Goal: Task Accomplishment & Management: Manage account settings

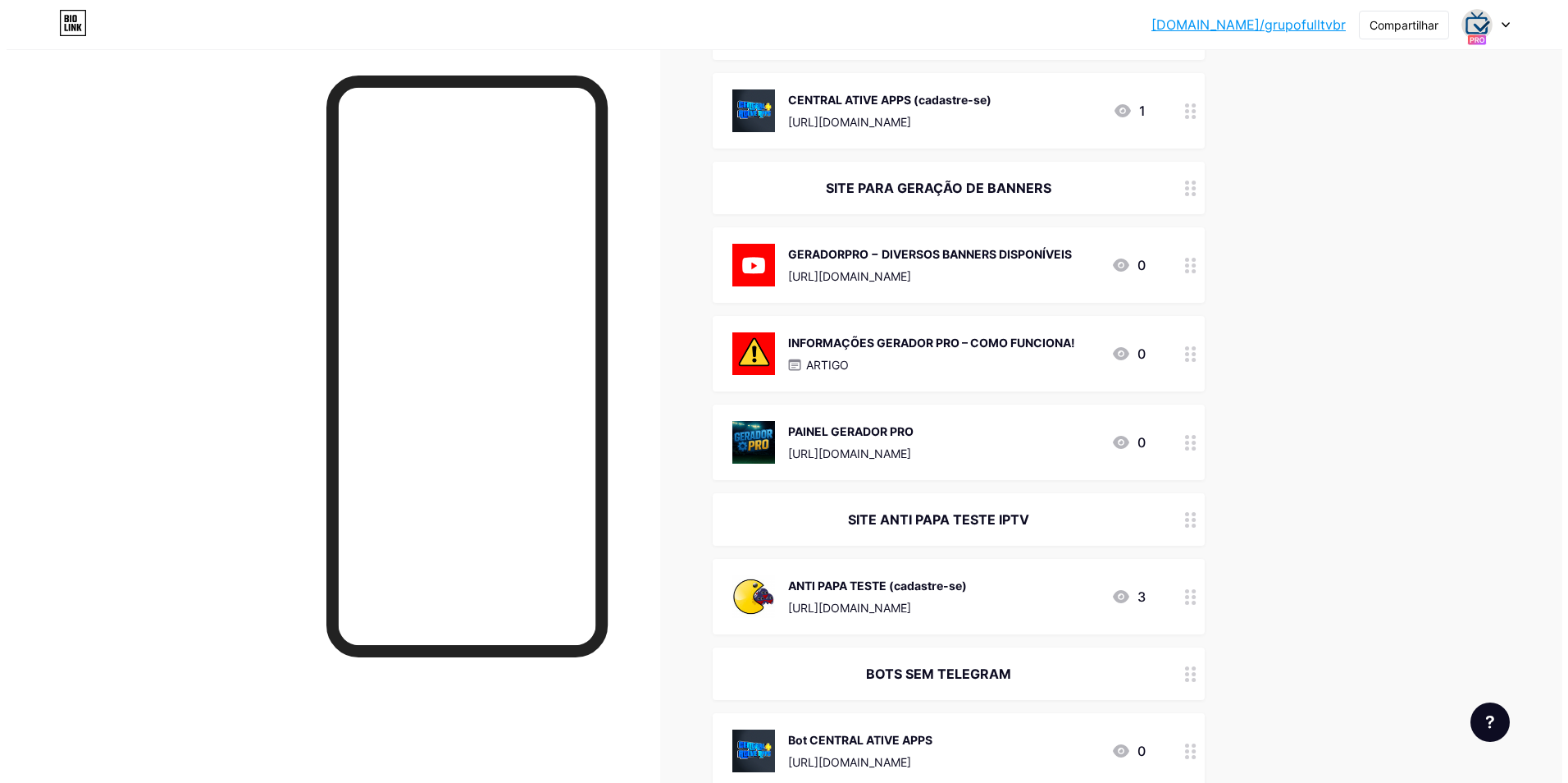
scroll to position [1312, 0]
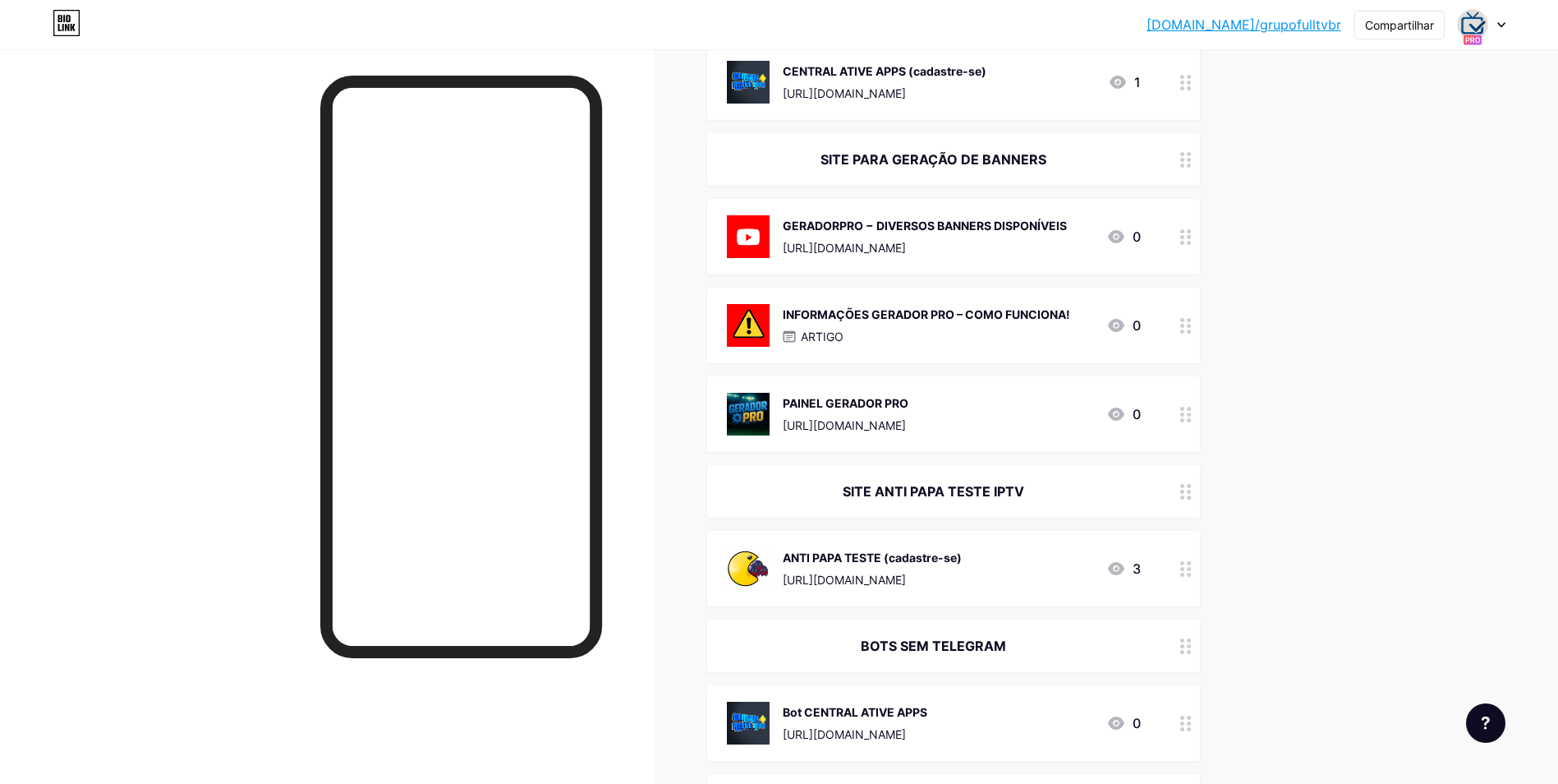
click at [895, 333] on div "ARTIGO" at bounding box center [927, 336] width 288 height 17
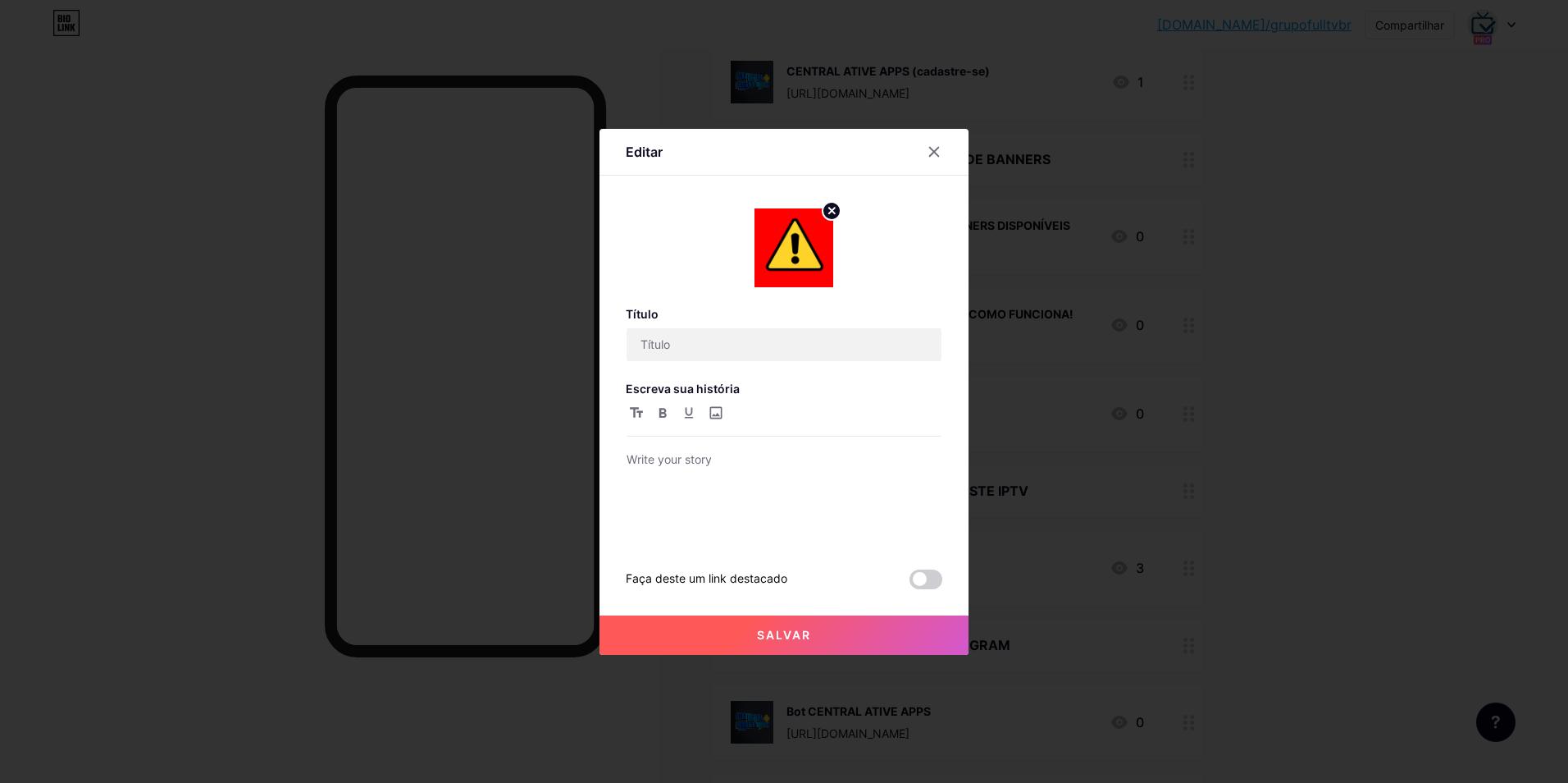
type input "INFORMAÇÕES GERADOR PRO – COMO FUNCIONA!"
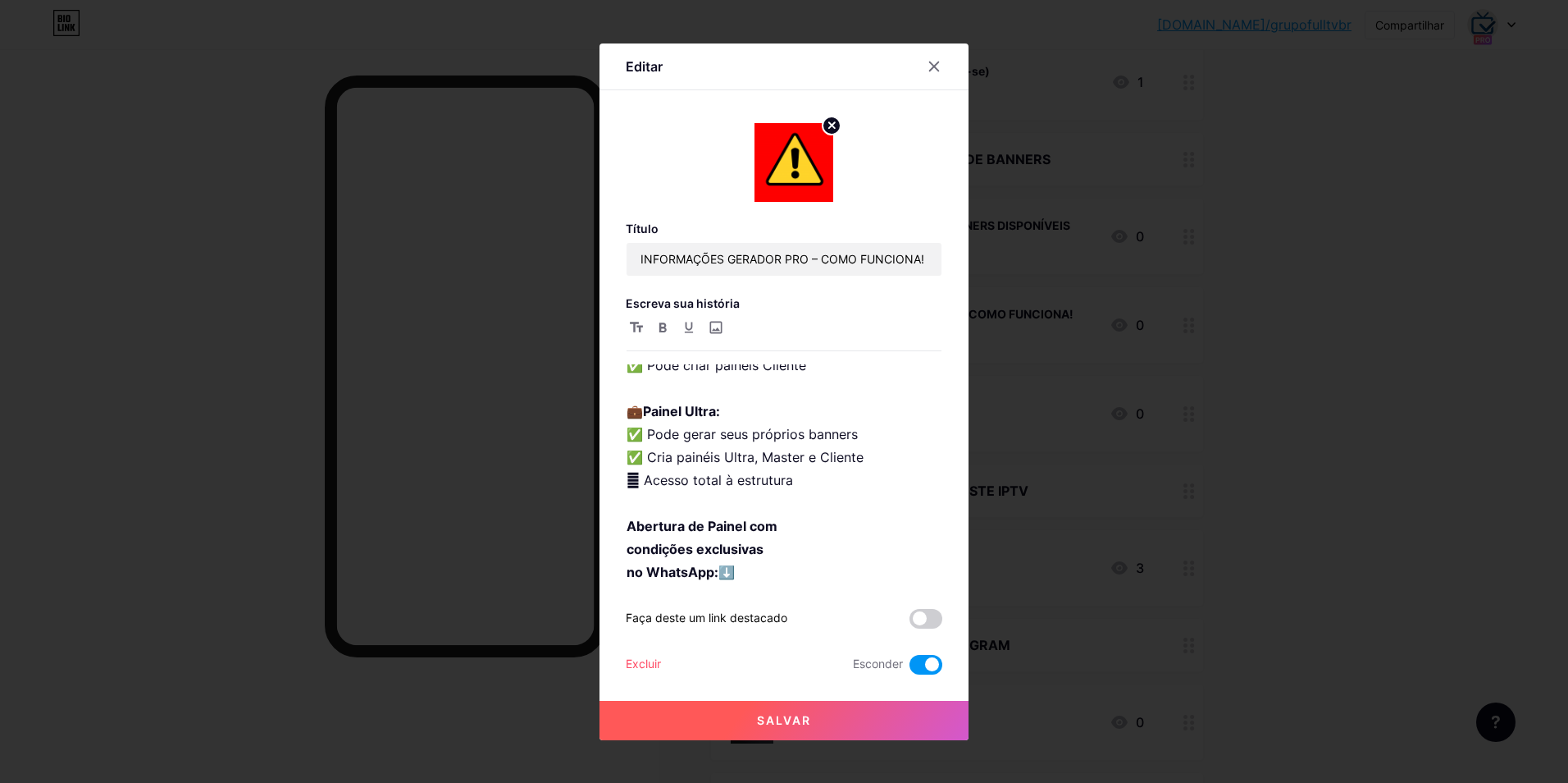
scroll to position [1188, 0]
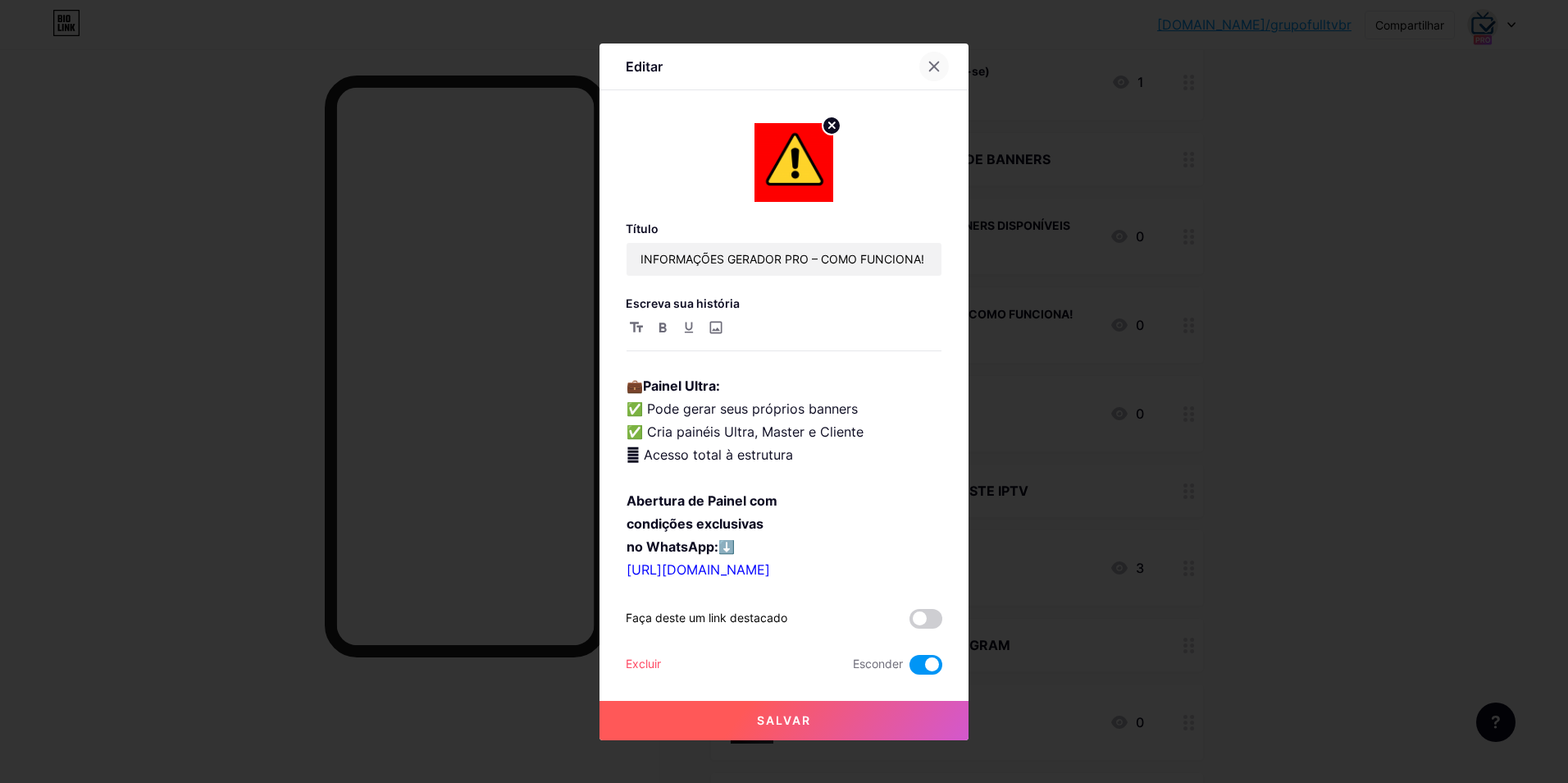
click at [942, 75] on div at bounding box center [934, 66] width 29 height 29
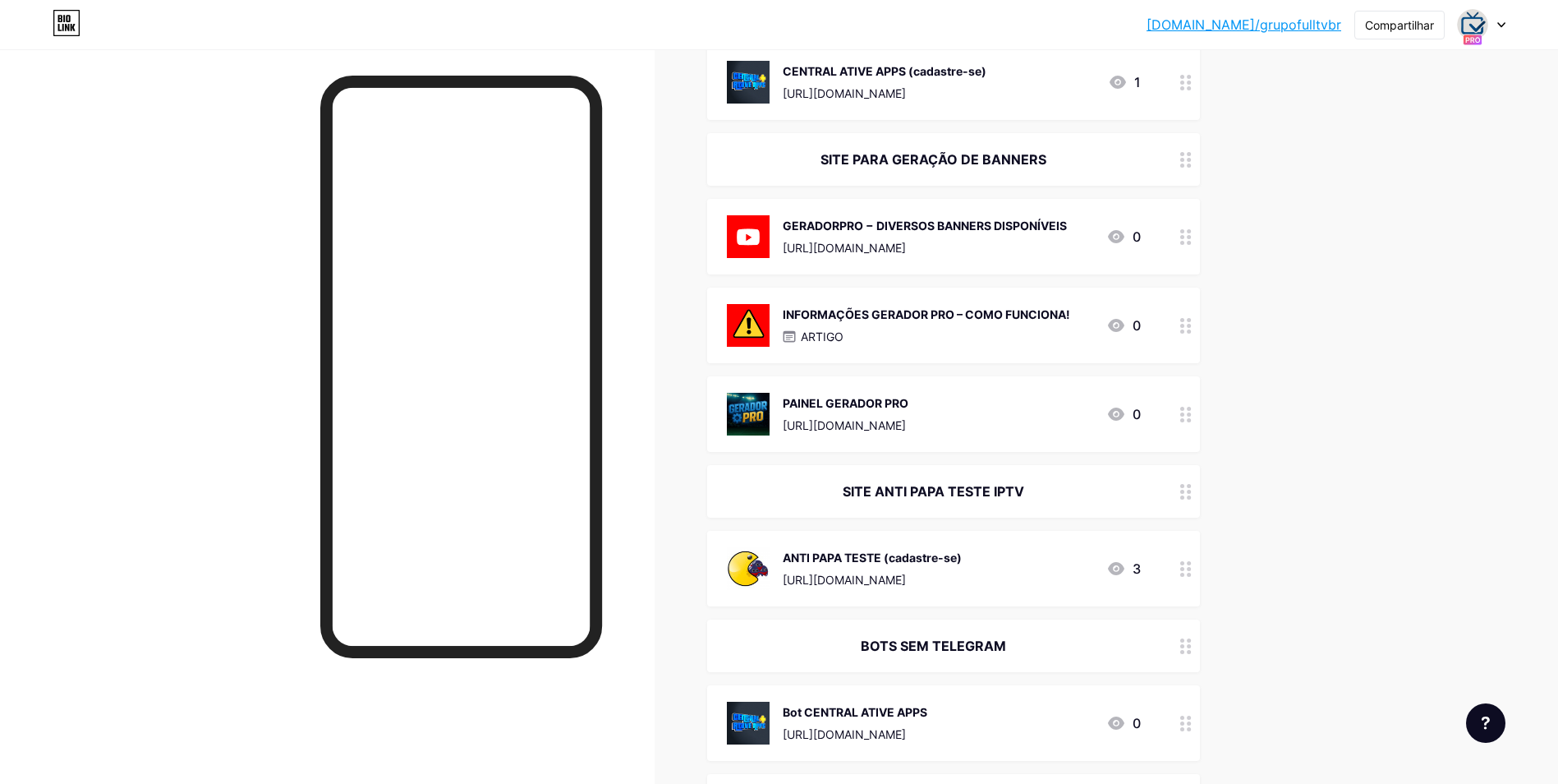
click at [899, 232] on div "GERADORPRO − DIVERSOS BANNERS DISPONÍVEIS https://youtu.be/4wEIU3nPM_w" at bounding box center [925, 236] width 284 height 43
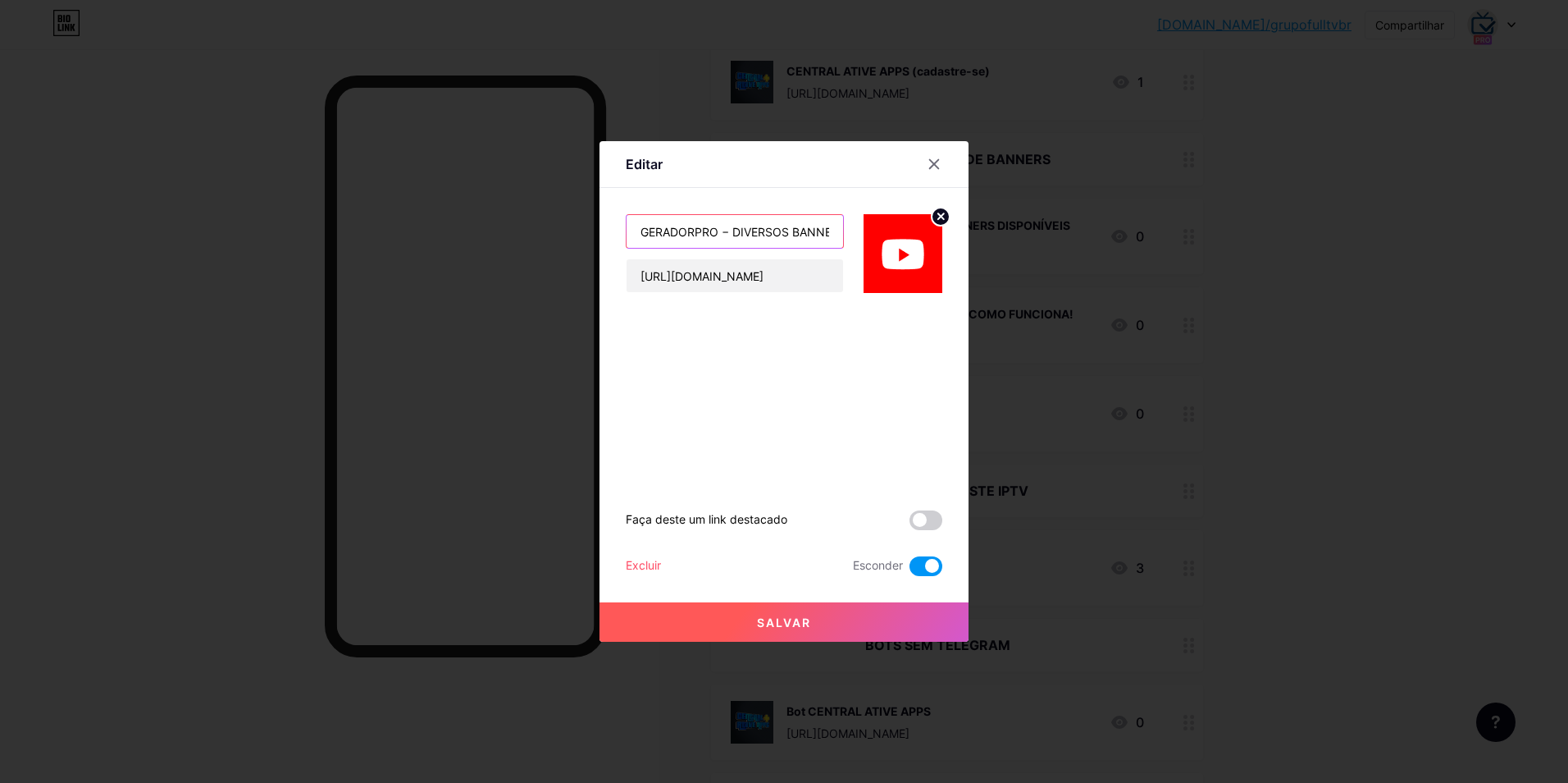
click at [797, 234] on input "GERADORPRO − DIVERSOS BANNERS DISPONÍVEL" at bounding box center [735, 231] width 217 height 33
click at [792, 234] on input "GERADORPRO − DIVERSOS BANNERS DISPONÍVEL" at bounding box center [735, 231] width 217 height 33
type input "GERADORPRO − BANNERS | VIDEOS"
click at [832, 620] on button "Salvar" at bounding box center [784, 621] width 369 height 40
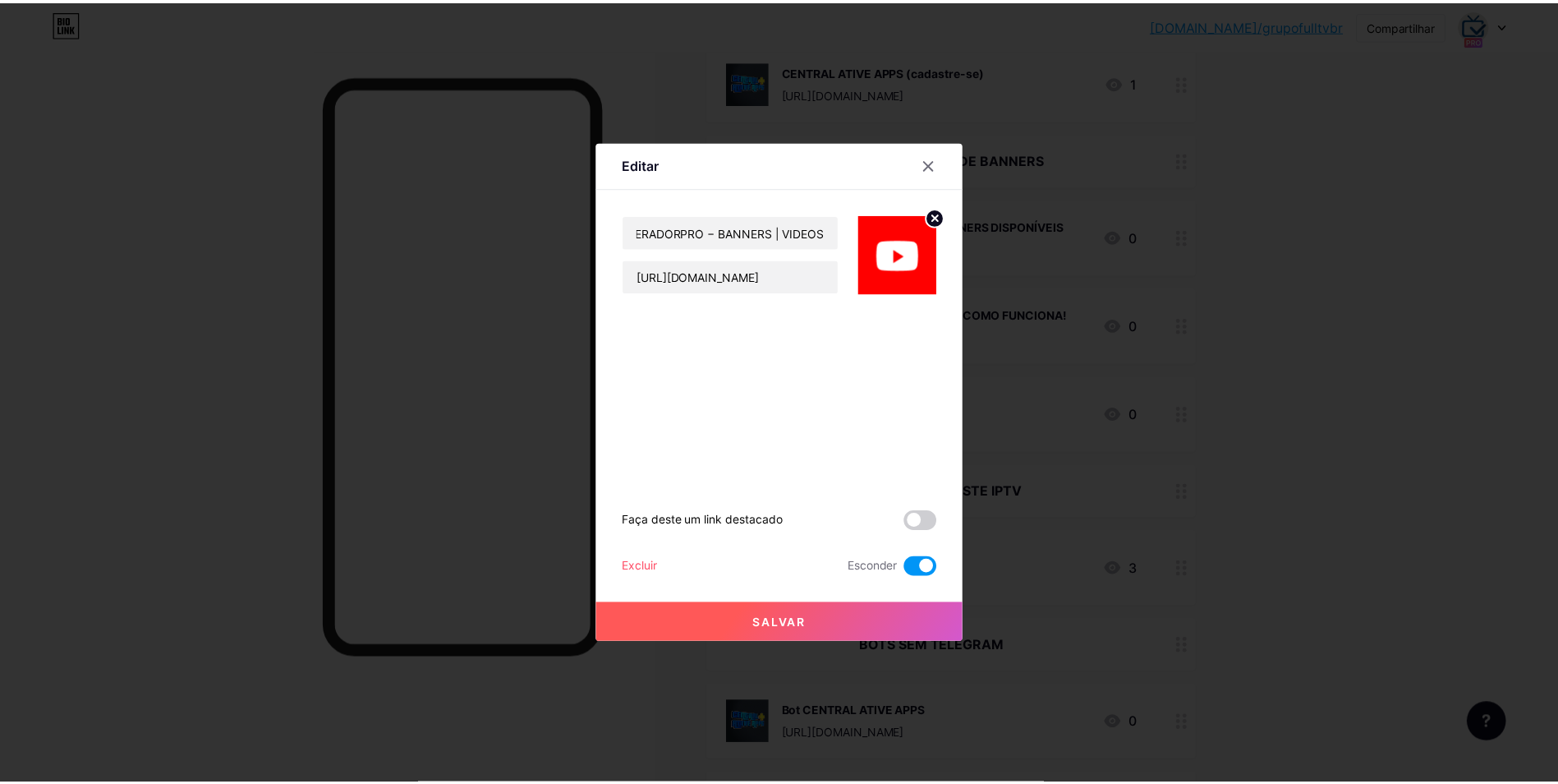
scroll to position [0, 0]
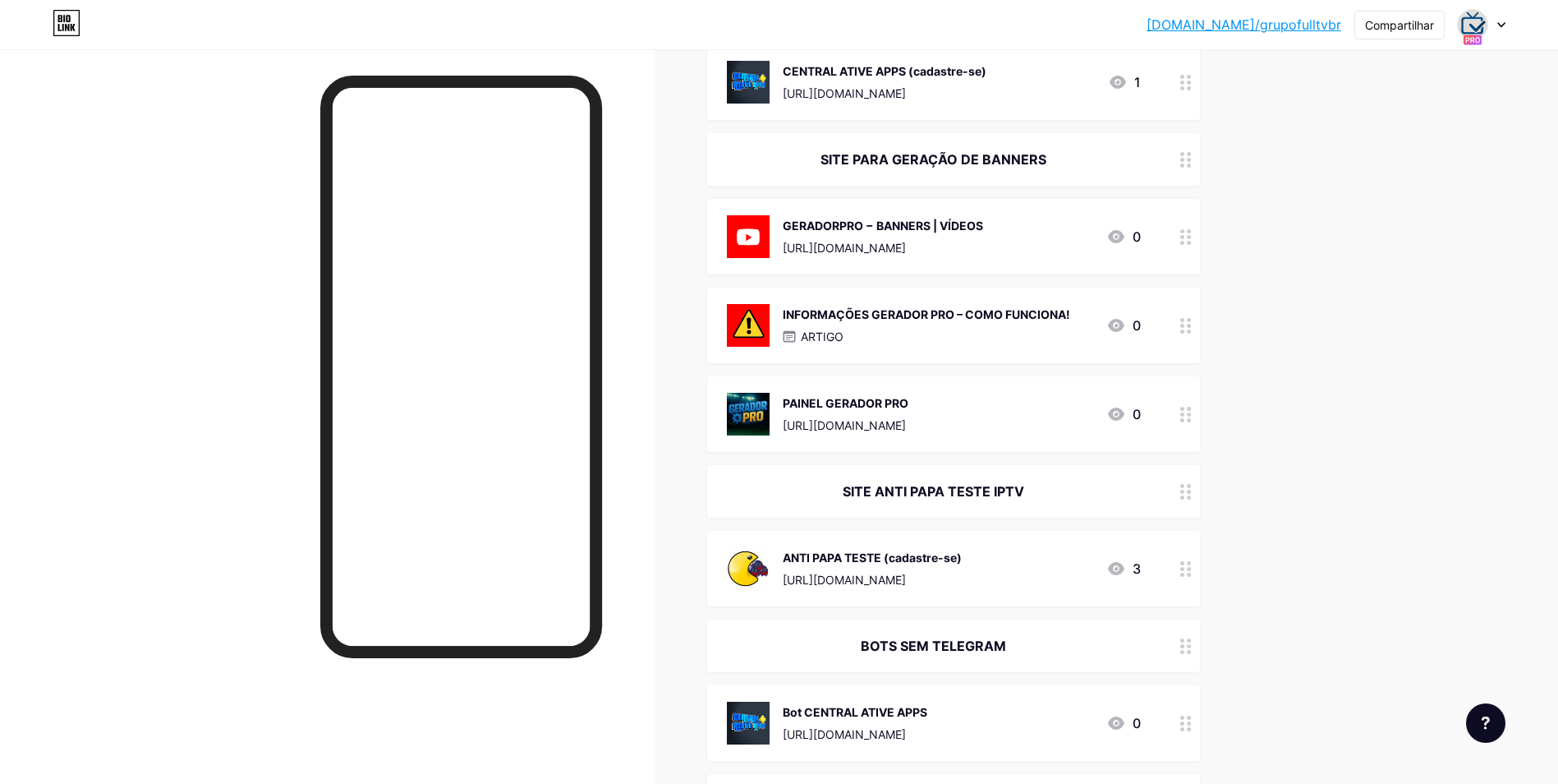
click at [975, 230] on div "GERADORPRO − BANNERS | VÍDEOS" at bounding box center [883, 225] width 200 height 17
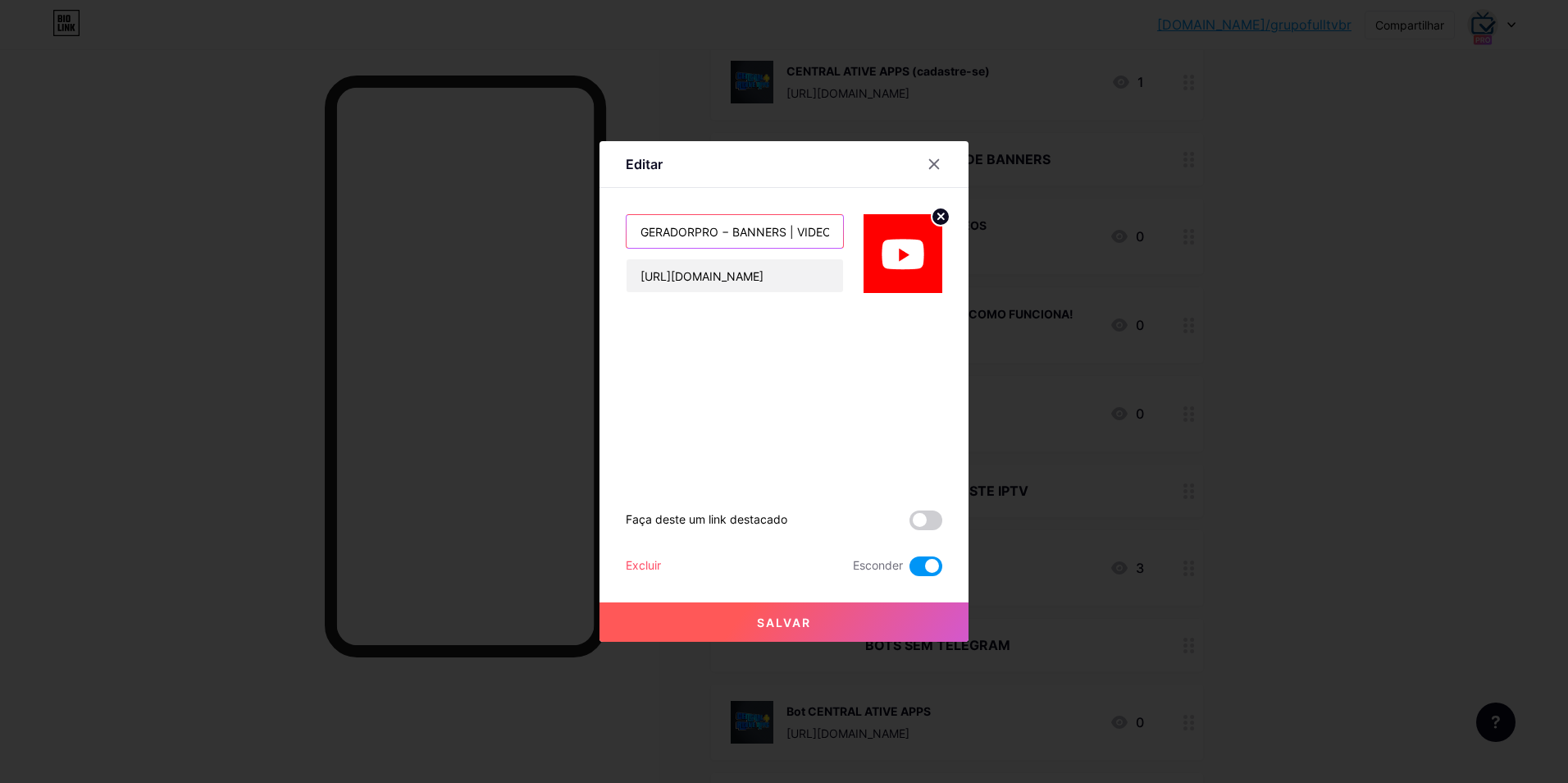
click at [808, 237] on input "GERADORPRO − BANNERS | VIDEOS" at bounding box center [735, 231] width 217 height 33
type input "GERADORPRO − BANNERS | VÍDEOS"
click at [779, 620] on span "Salvar" at bounding box center [784, 622] width 54 height 14
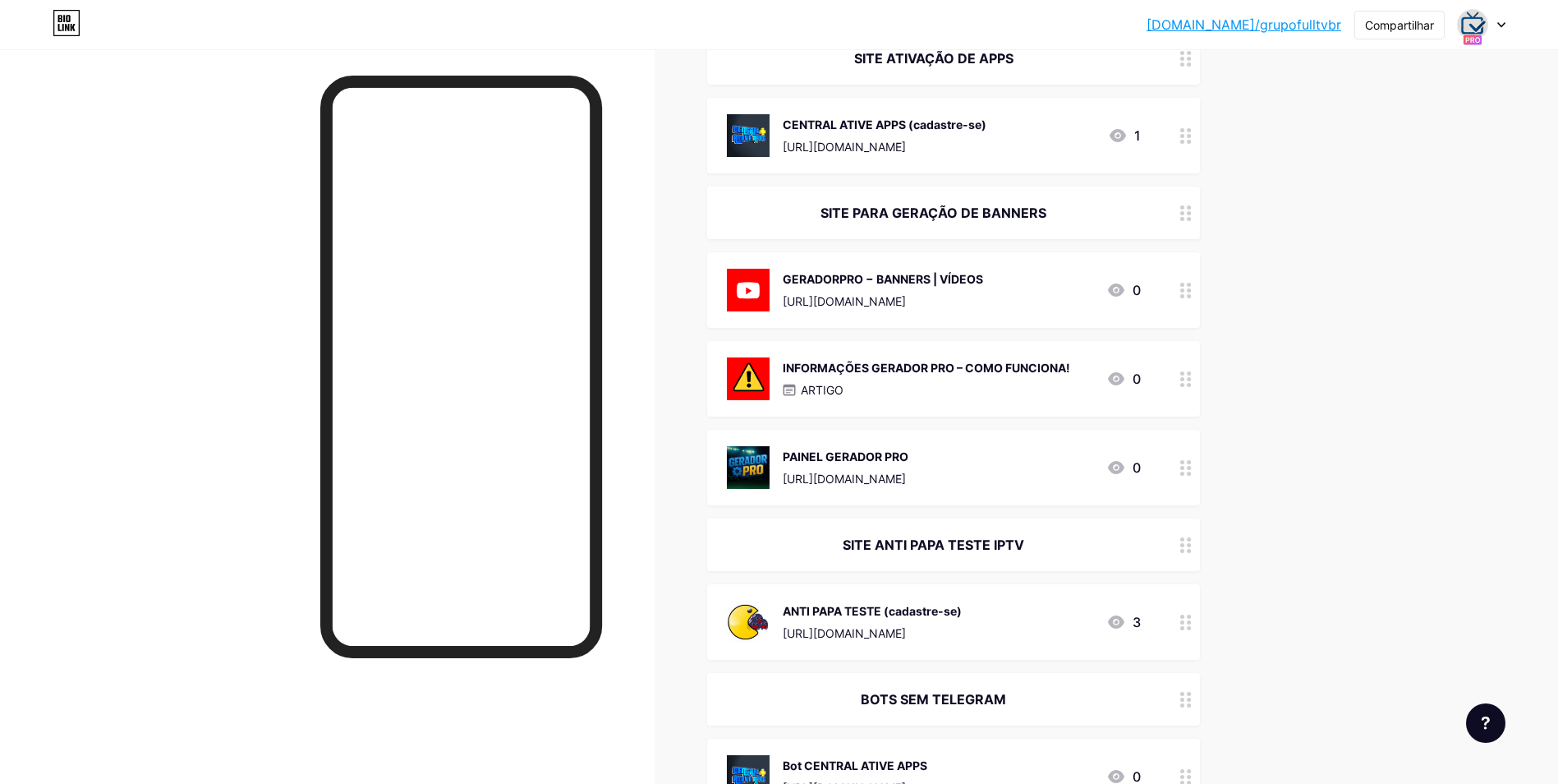
scroll to position [1232, 0]
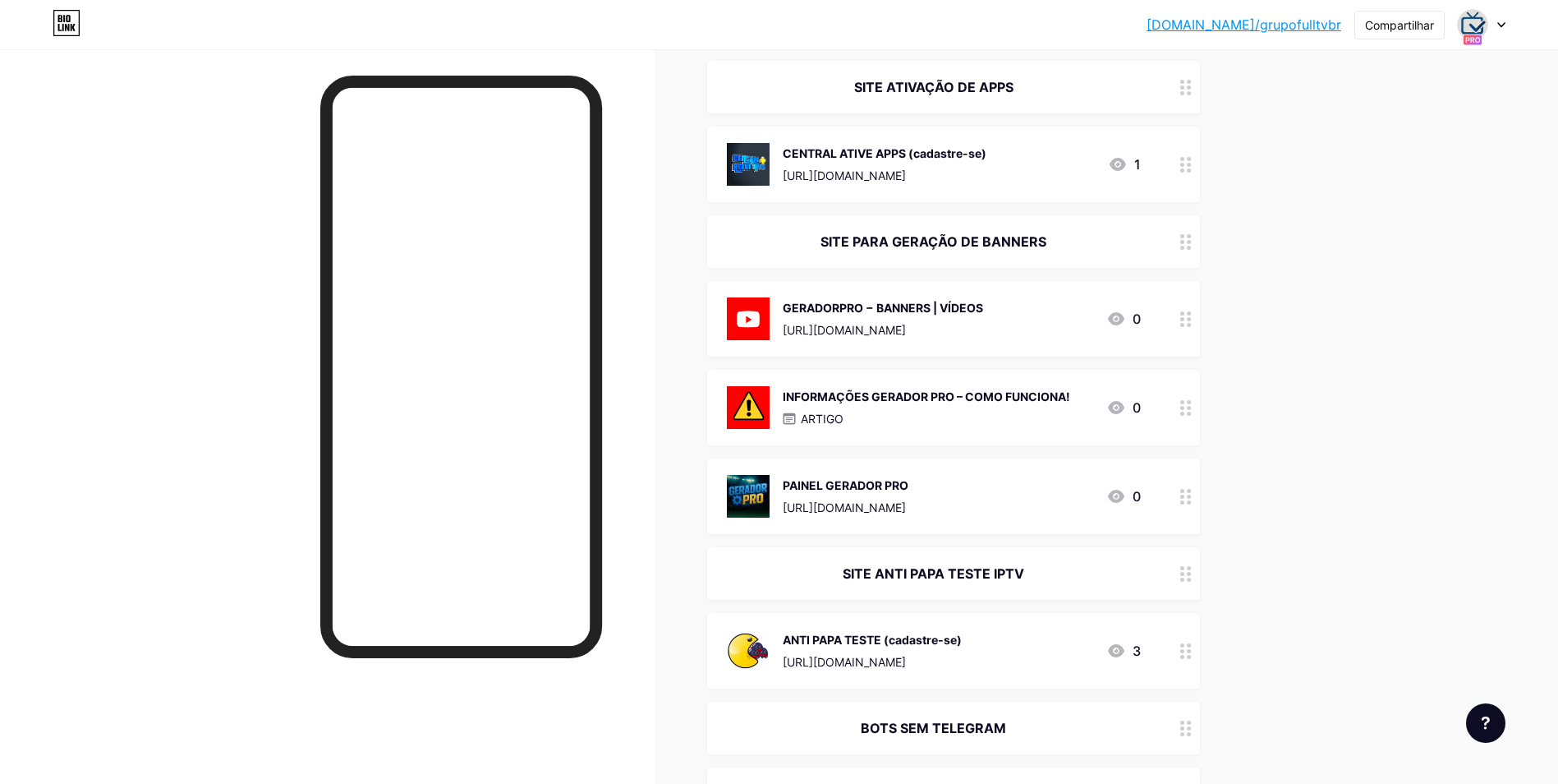
click at [929, 246] on div "SITE PARA GERAÇÃO DE BANNERS" at bounding box center [933, 241] width 414 height 19
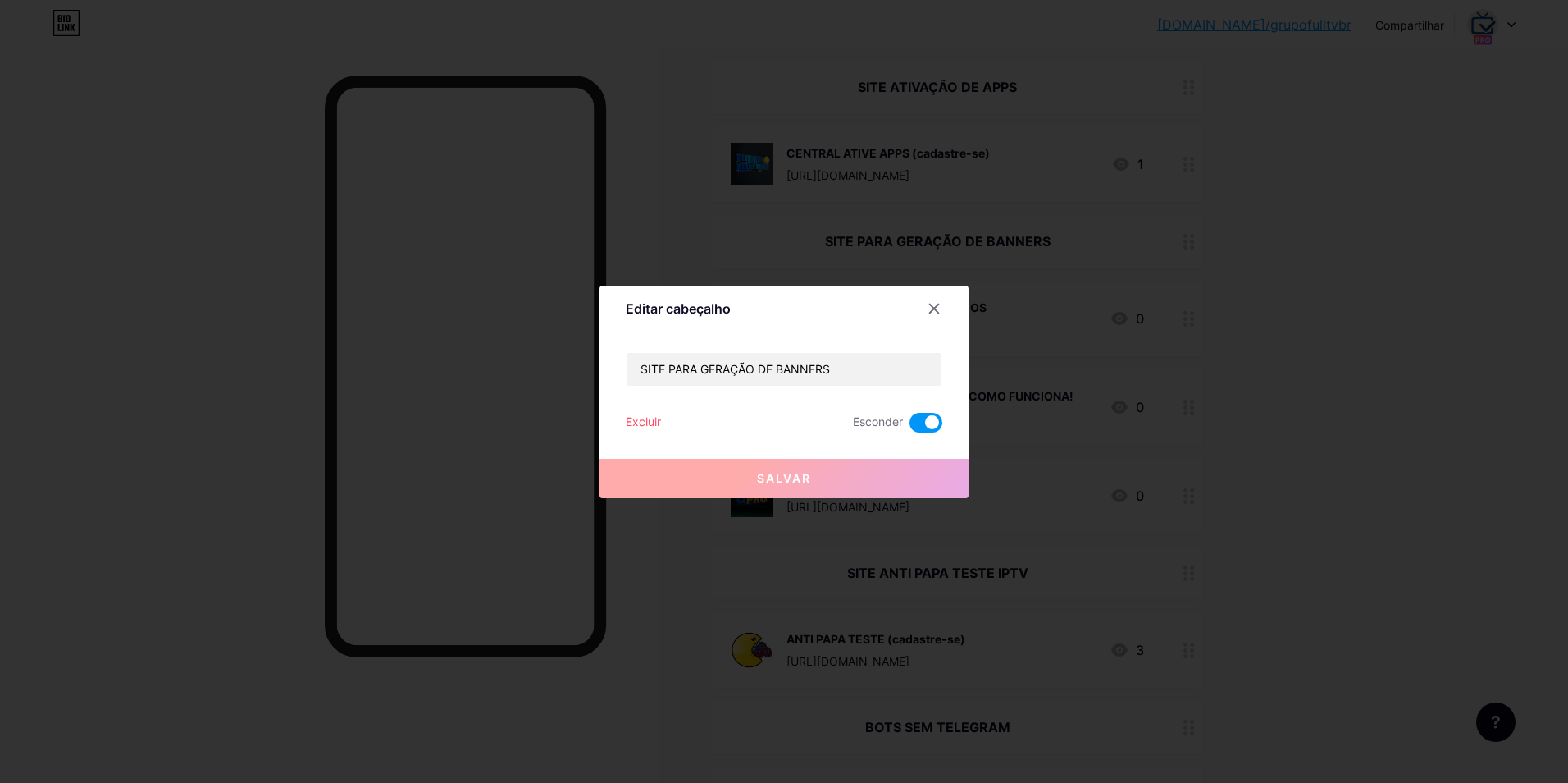
click at [928, 426] on span at bounding box center [925, 422] width 33 height 19
click at [909, 426] on input "checkbox" at bounding box center [909, 426] width 0 height 0
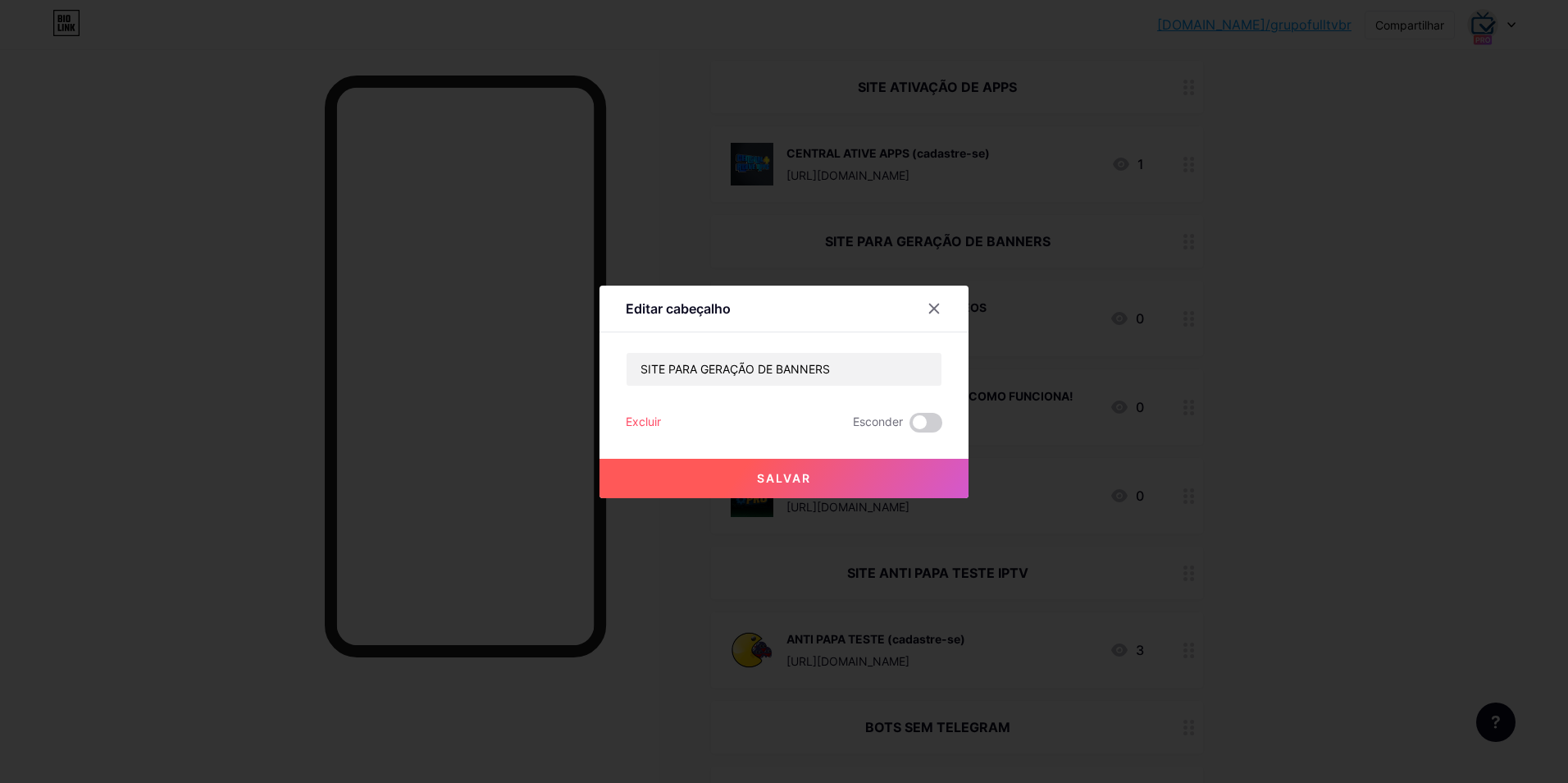
click at [871, 476] on button "Salvar" at bounding box center [784, 478] width 369 height 40
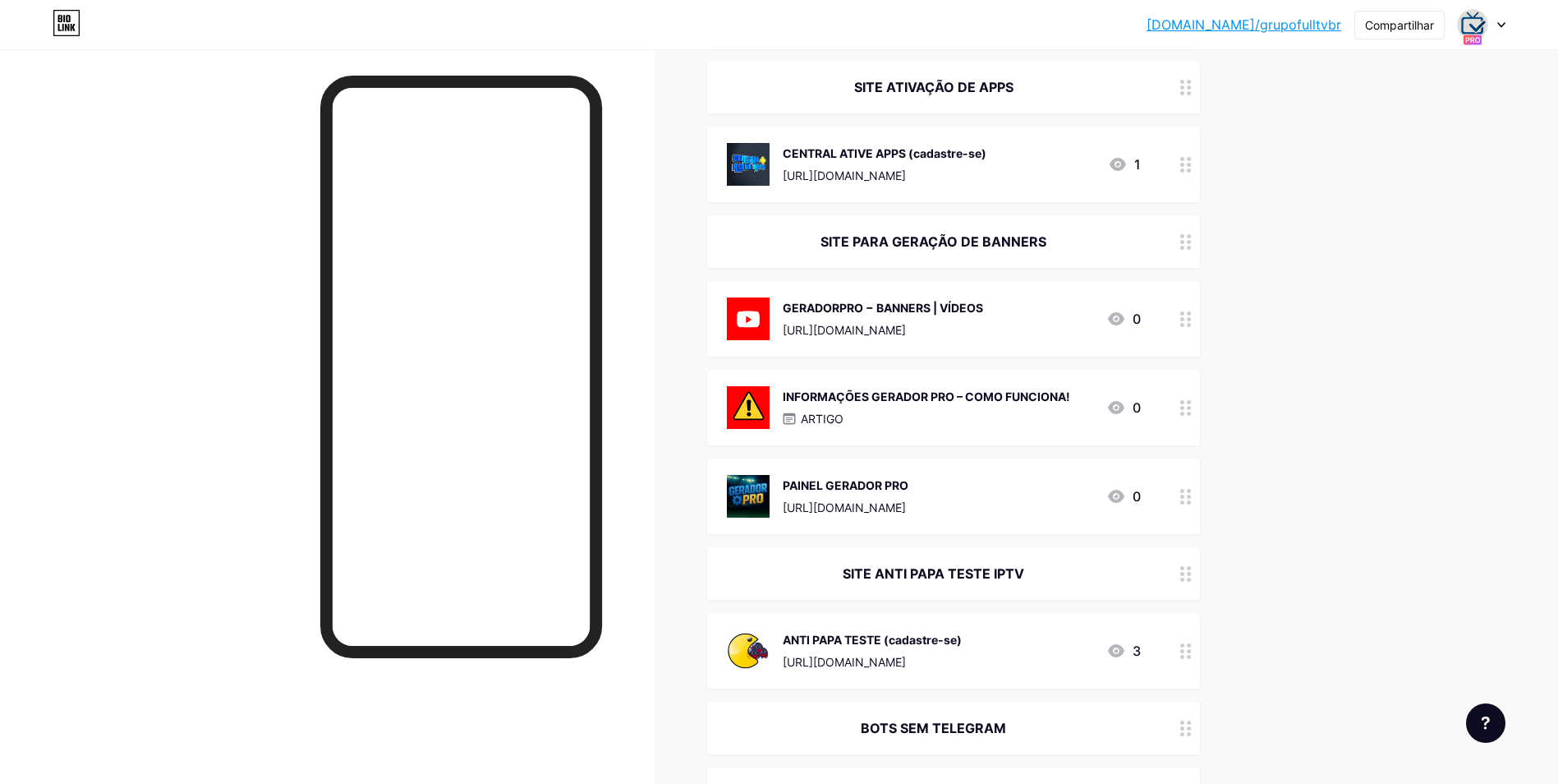
click at [930, 322] on div "[URL][DOMAIN_NAME]" at bounding box center [883, 330] width 200 height 17
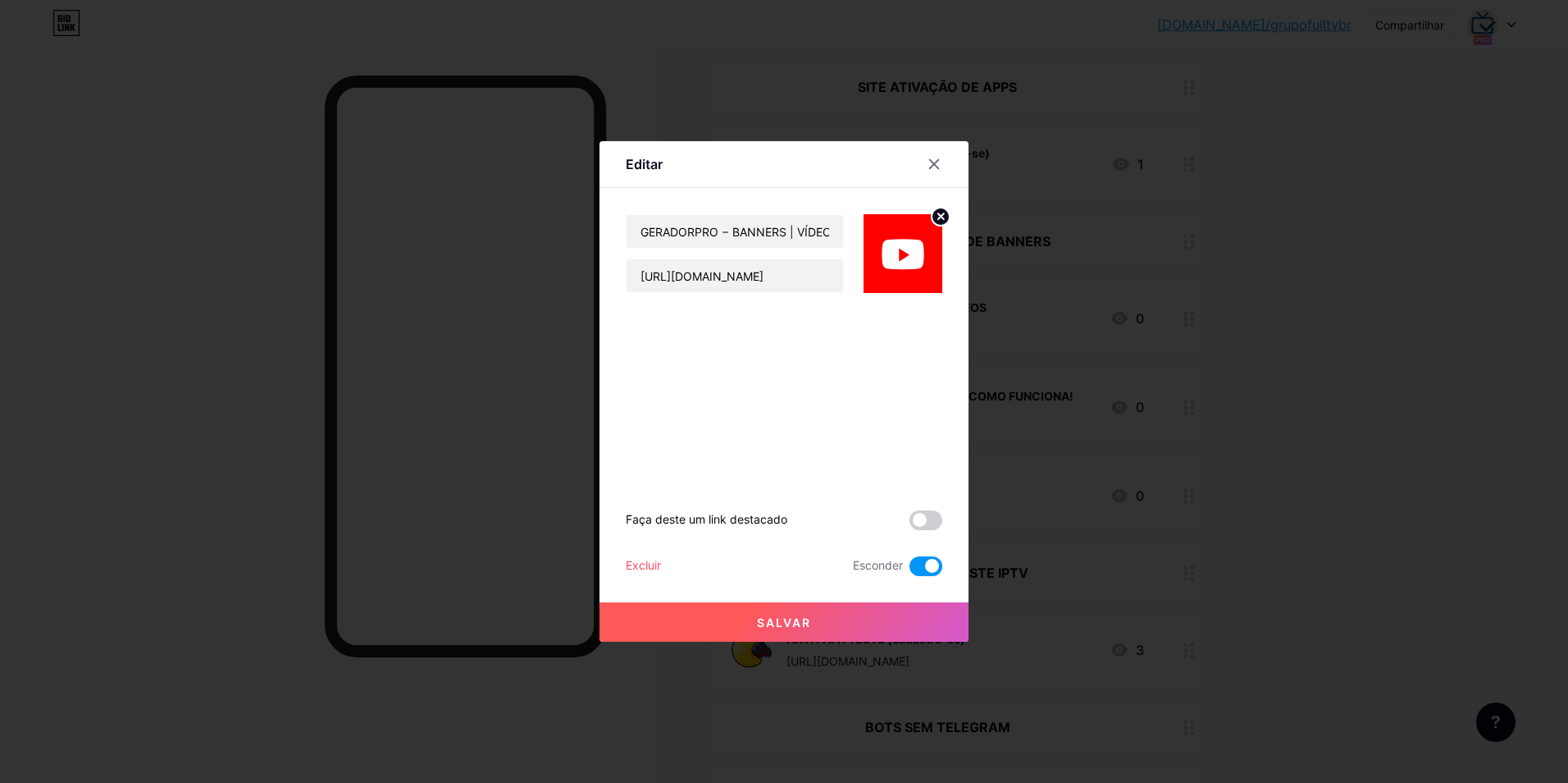
click at [928, 566] on span at bounding box center [925, 566] width 33 height 19
click at [909, 570] on input "checkbox" at bounding box center [909, 570] width 0 height 0
click at [883, 621] on button "Salvar" at bounding box center [784, 621] width 369 height 40
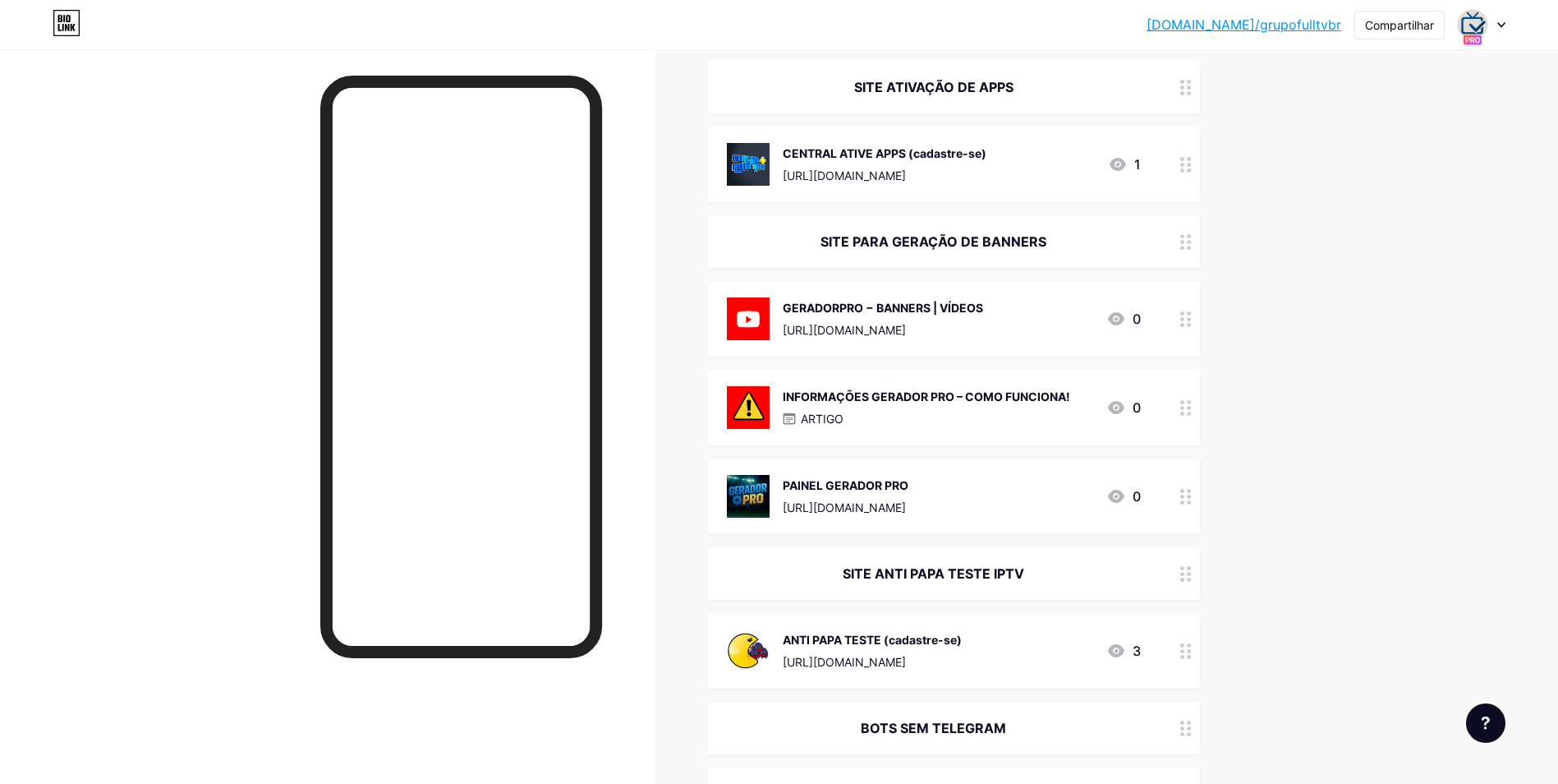
click at [927, 419] on div "ARTIGO" at bounding box center [927, 419] width 288 height 17
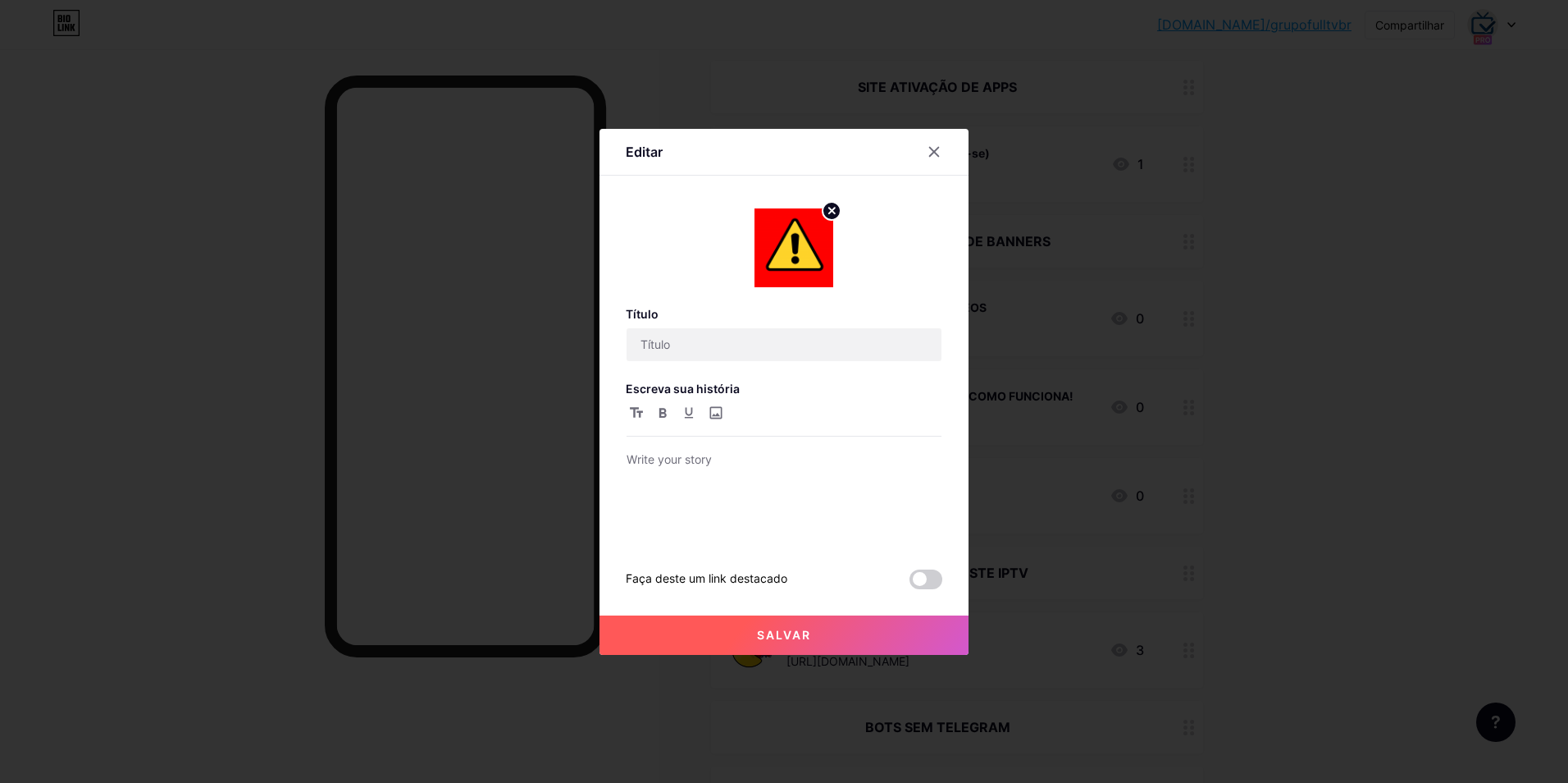
type input "INFORMAÇÕES GERADOR PRO – COMO FUNCIONA!"
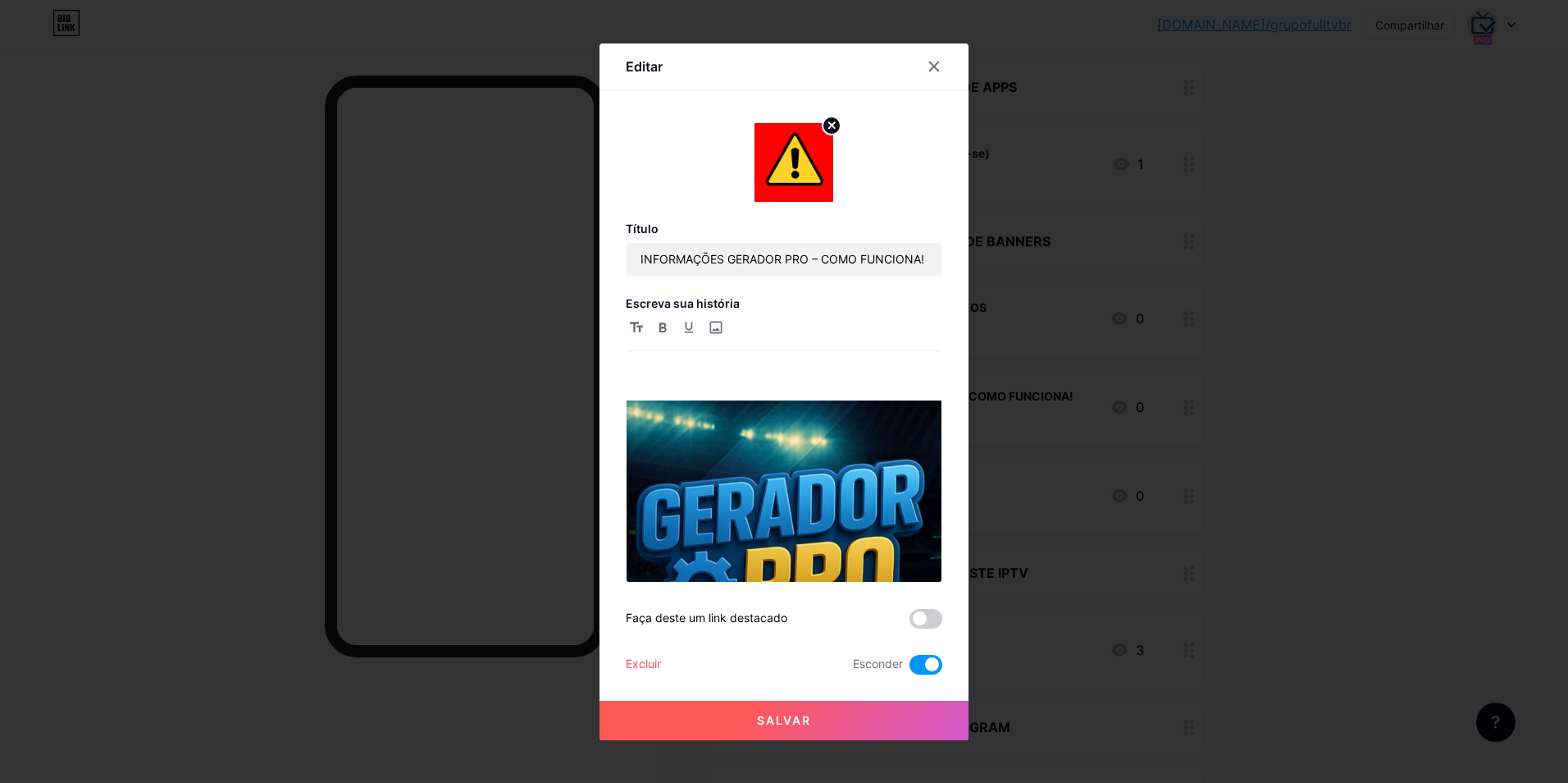
click at [931, 663] on span at bounding box center [925, 664] width 33 height 19
click at [909, 668] on input "checkbox" at bounding box center [909, 668] width 0 height 0
click at [868, 727] on button "Salvar" at bounding box center [784, 720] width 369 height 40
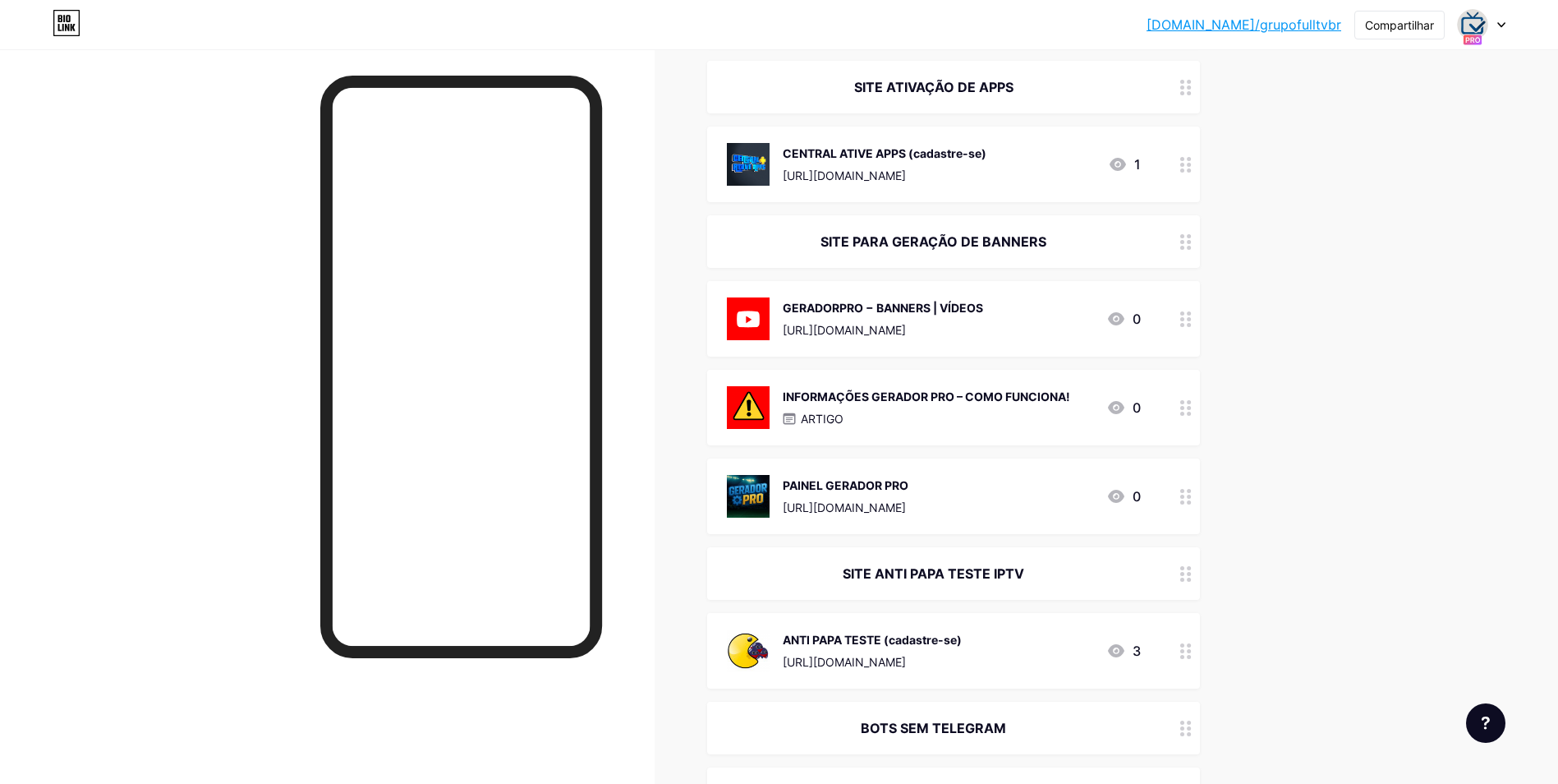
click at [895, 508] on div "[URL][DOMAIN_NAME]" at bounding box center [846, 507] width 126 height 17
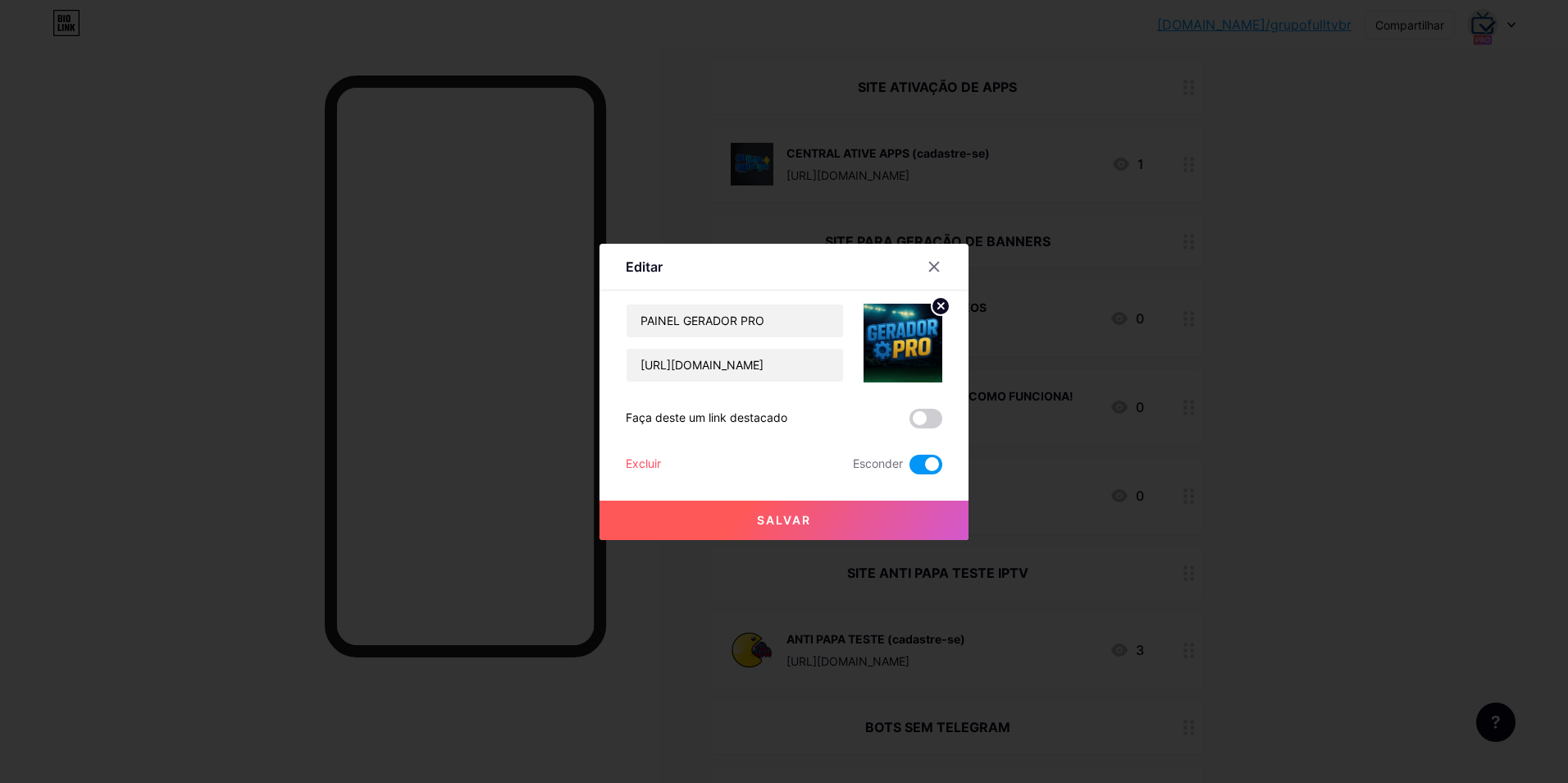
drag, startPoint x: 928, startPoint y: 468, endPoint x: 915, endPoint y: 479, distance: 17.0
click at [928, 467] on span at bounding box center [925, 464] width 33 height 19
click at [909, 469] on input "checkbox" at bounding box center [909, 469] width 0 height 0
click at [873, 517] on button "Salvar" at bounding box center [784, 520] width 369 height 40
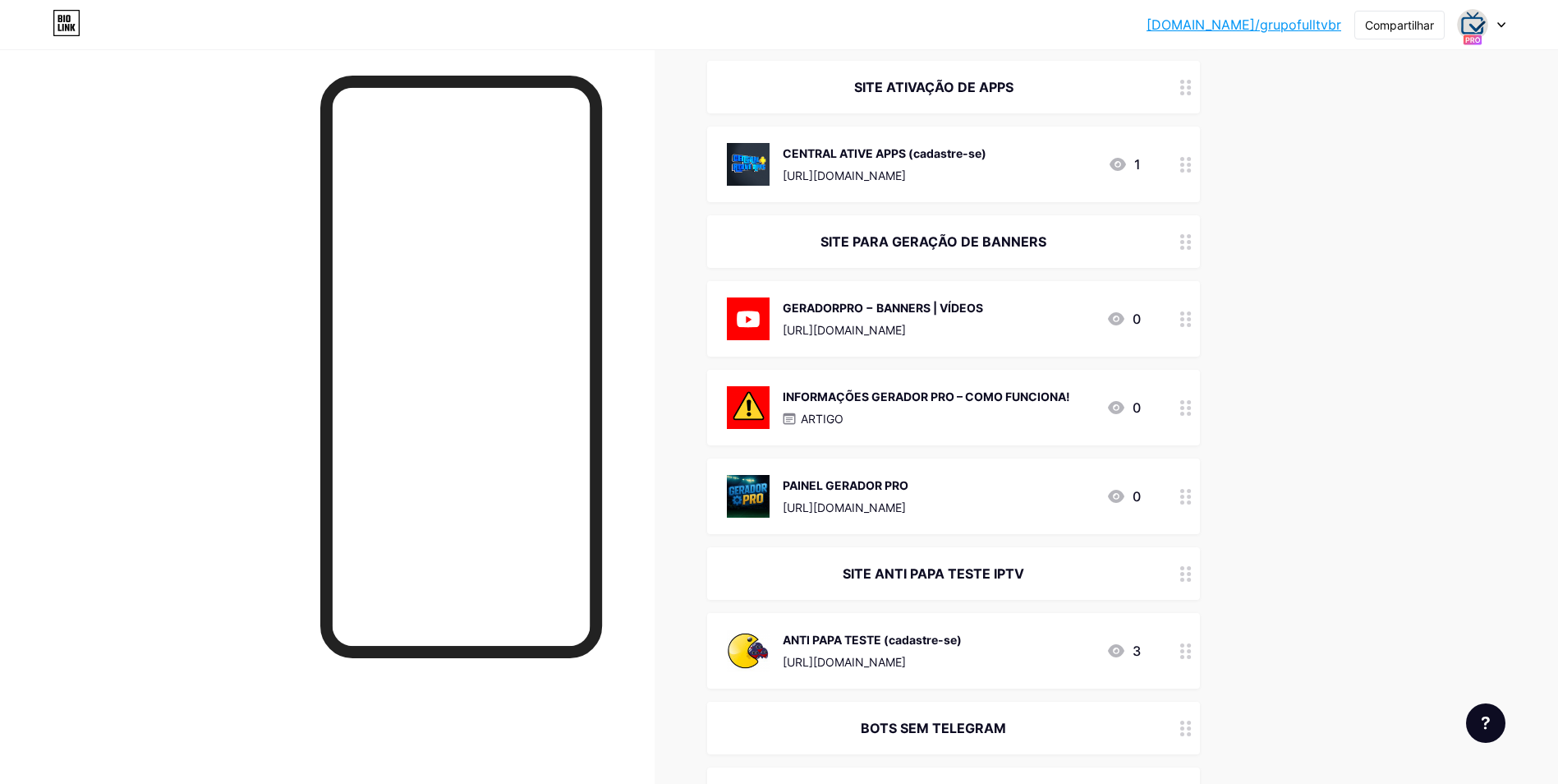
click at [940, 394] on div "INFORMAÇÕES GERADOR PRO – COMO FUNCIONA!" at bounding box center [927, 396] width 288 height 17
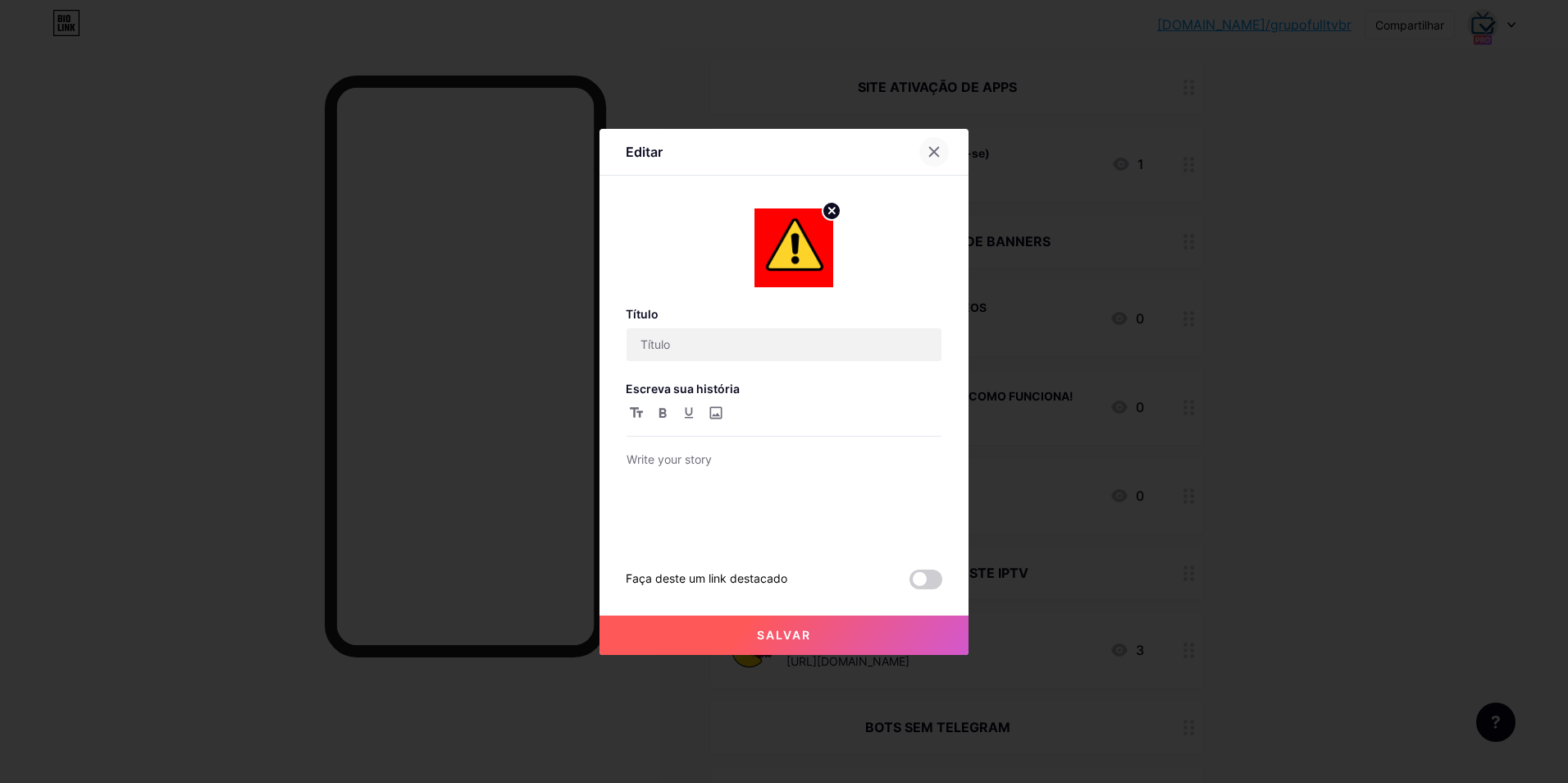
click at [938, 151] on icon at bounding box center [934, 152] width 13 height 13
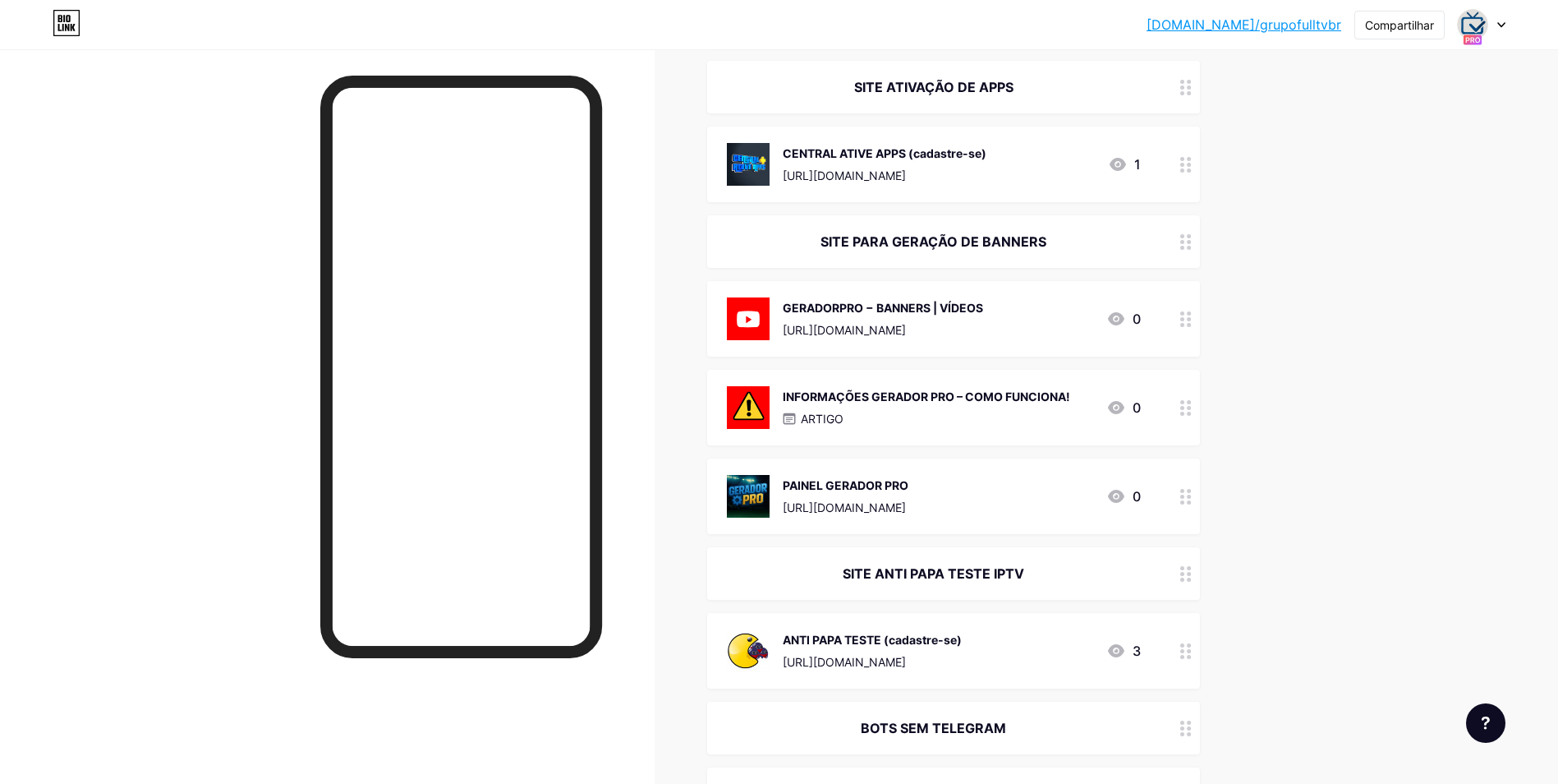
click at [856, 411] on div "ARTIGO" at bounding box center [927, 419] width 288 height 17
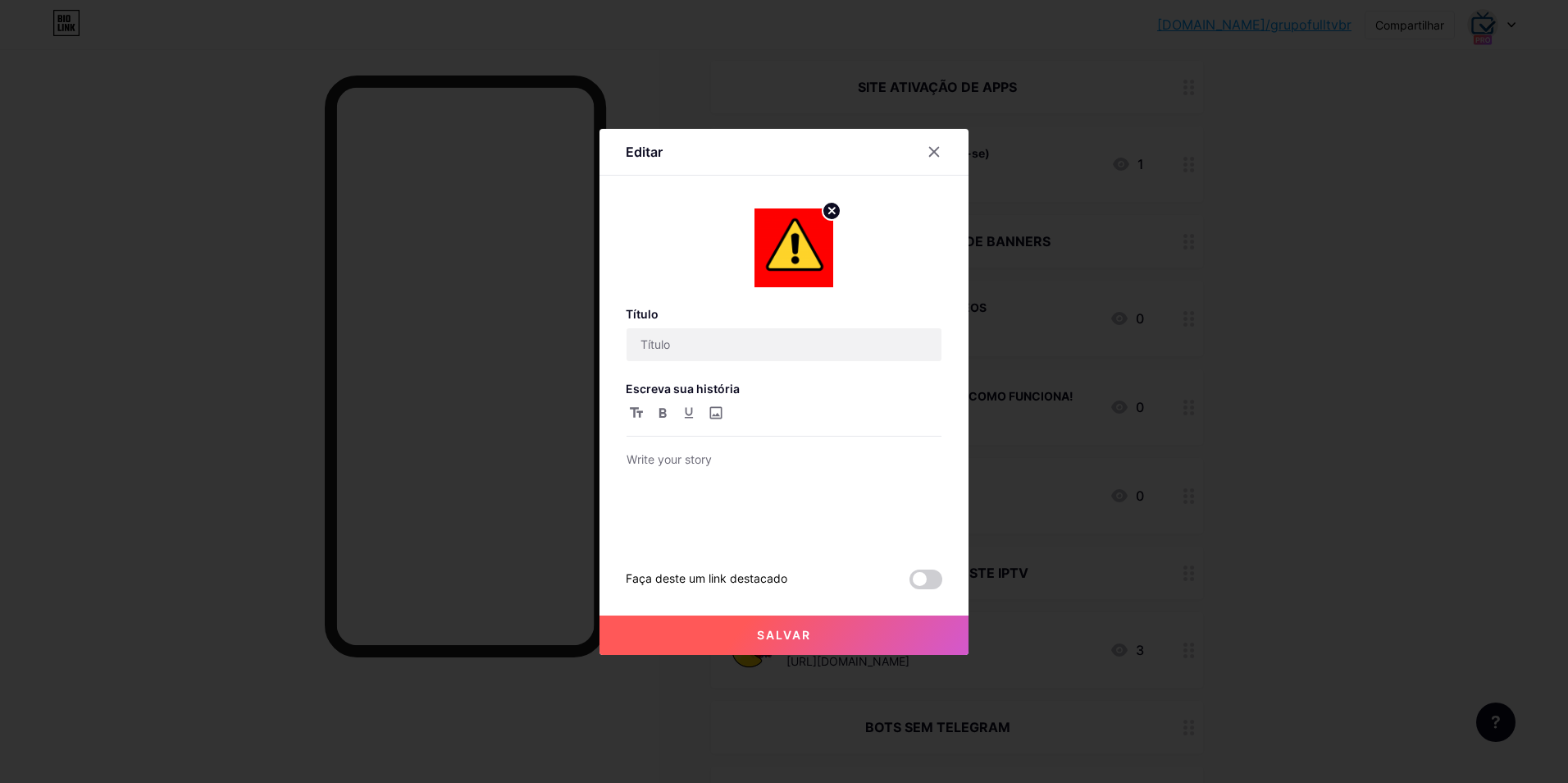
click at [939, 167] on div "Editar" at bounding box center [784, 157] width 369 height 39
click at [939, 151] on icon at bounding box center [934, 152] width 13 height 13
